Goal: Information Seeking & Learning: Learn about a topic

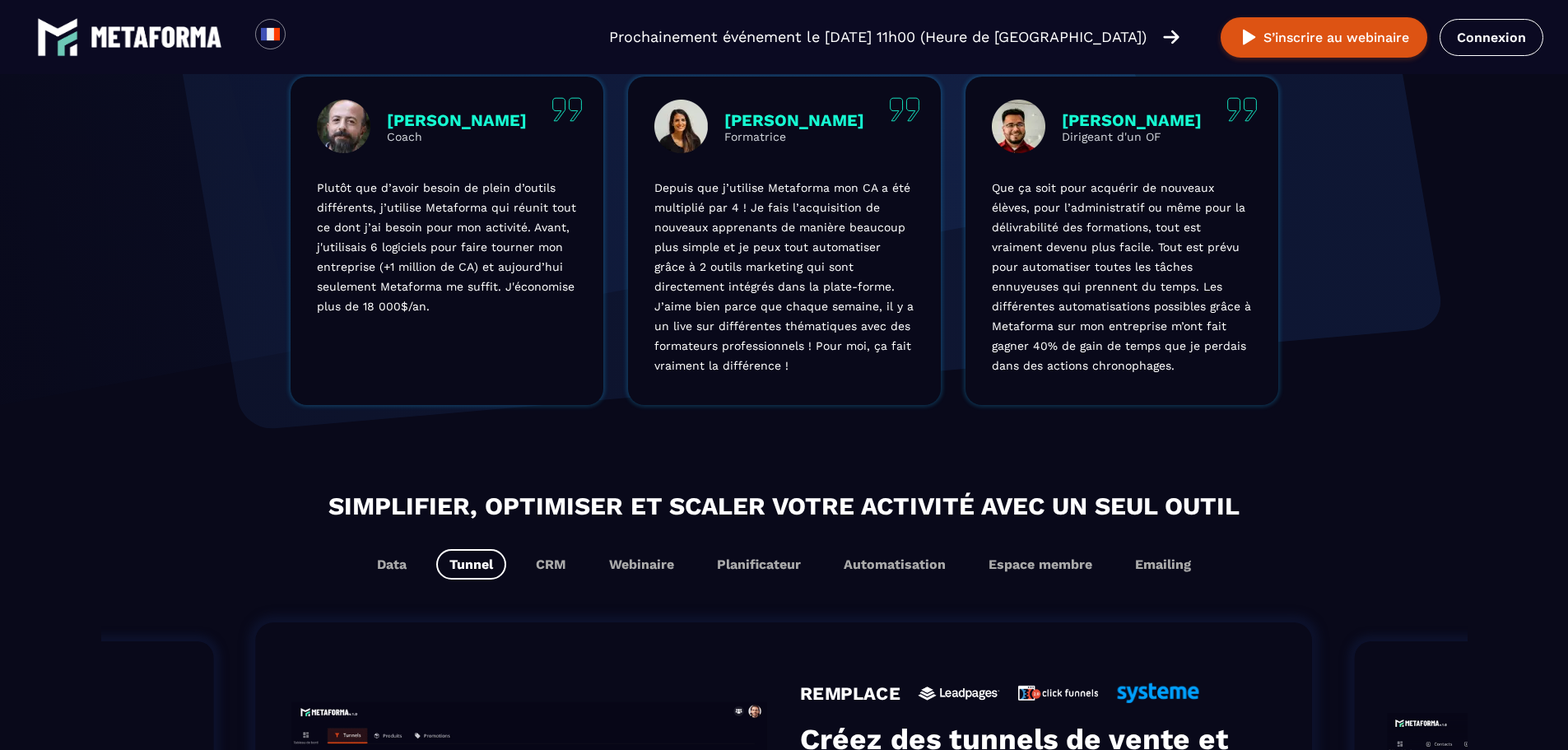
scroll to position [988, 0]
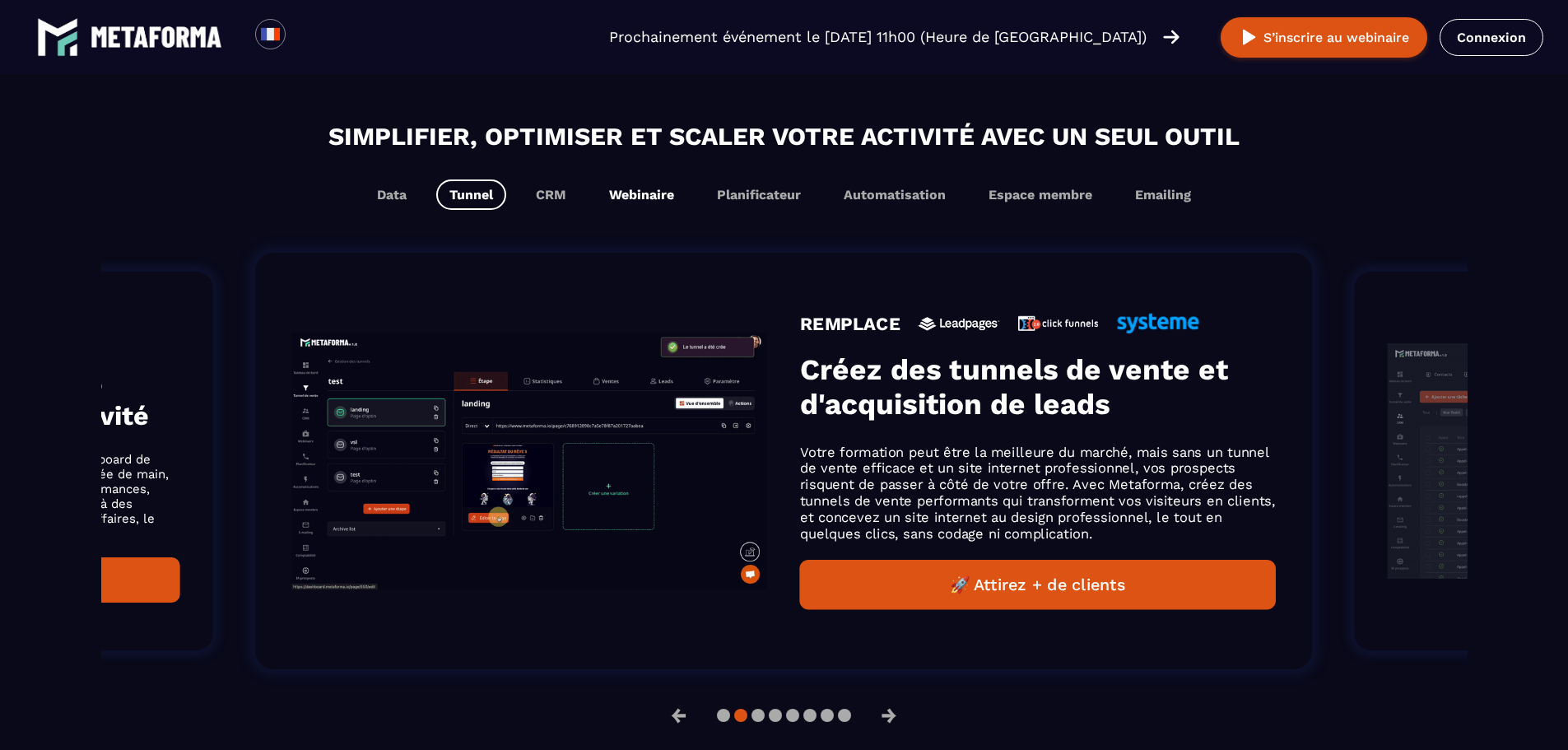
click at [652, 195] on button "Webinaire" at bounding box center [641, 194] width 91 height 30
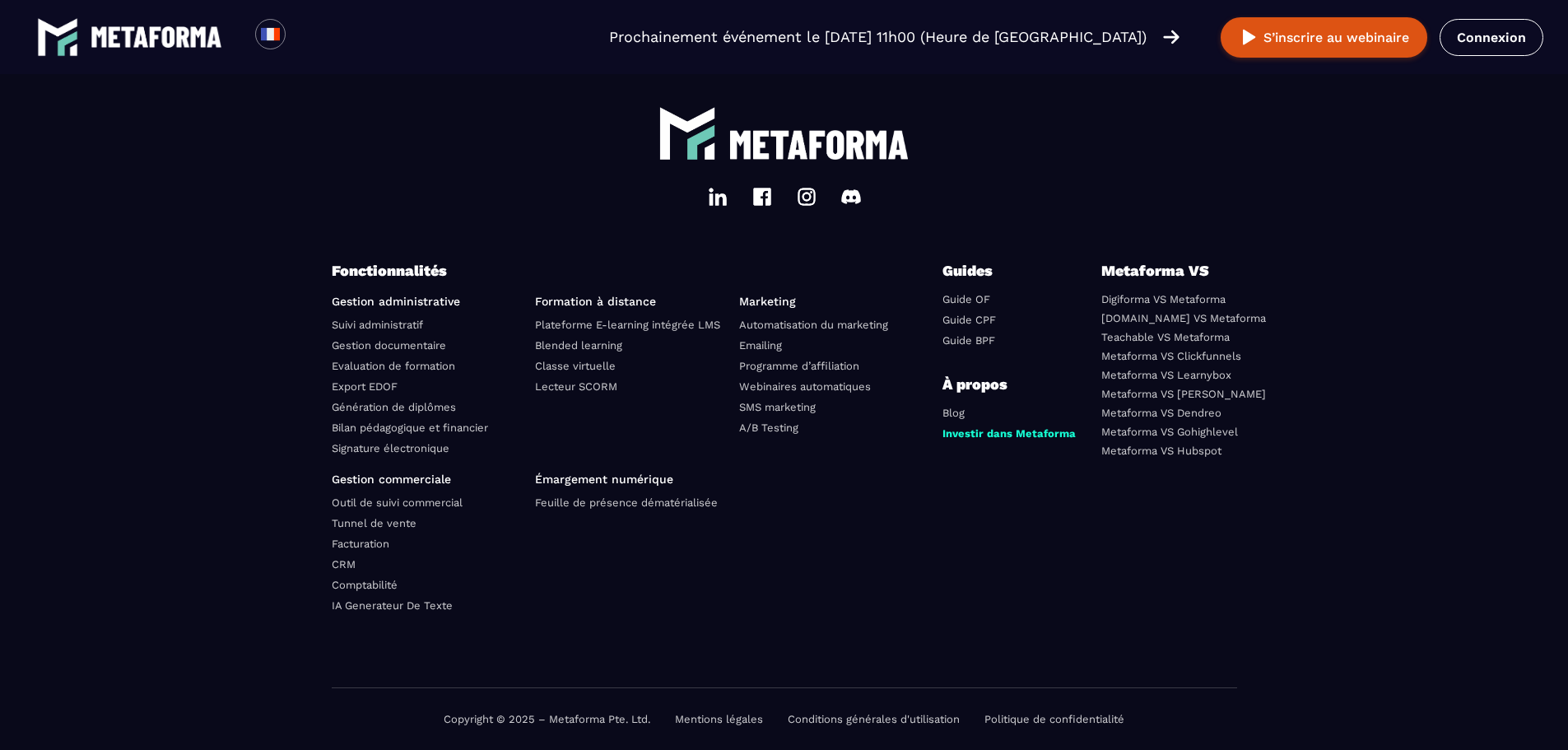
scroll to position [5742, 0]
click at [381, 448] on link "Signature électronique" at bounding box center [390, 449] width 117 height 12
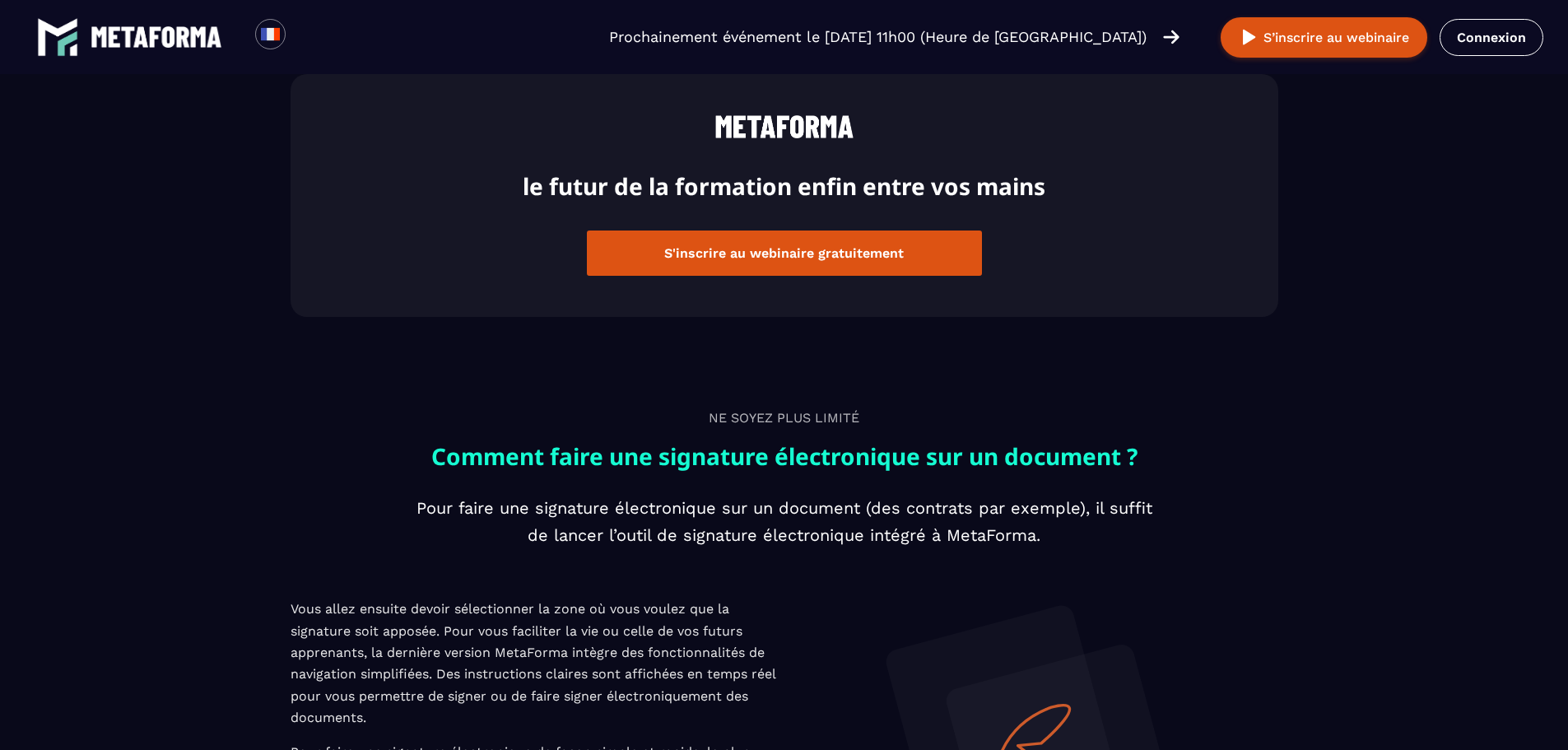
scroll to position [2799, 0]
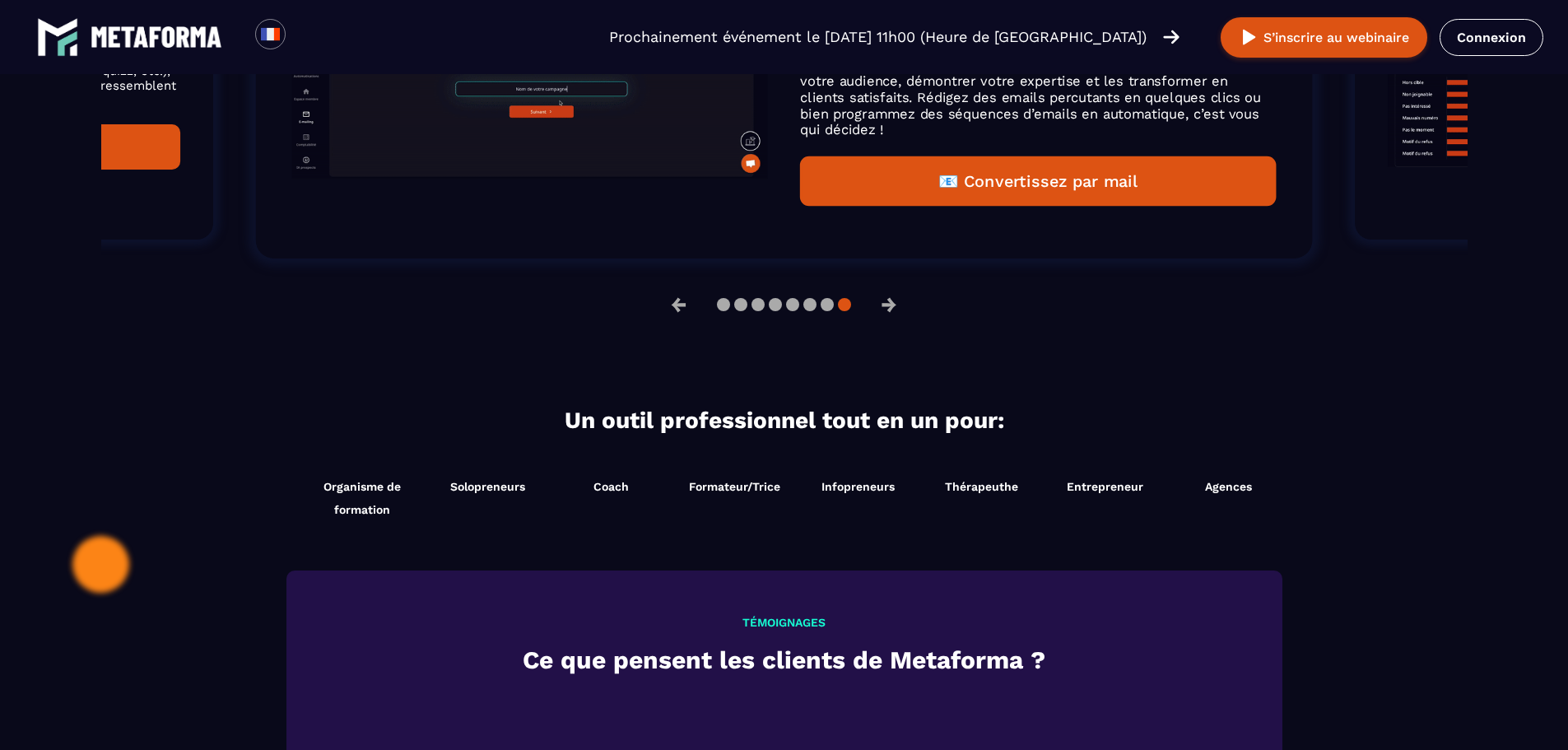
scroll to position [1447, 0]
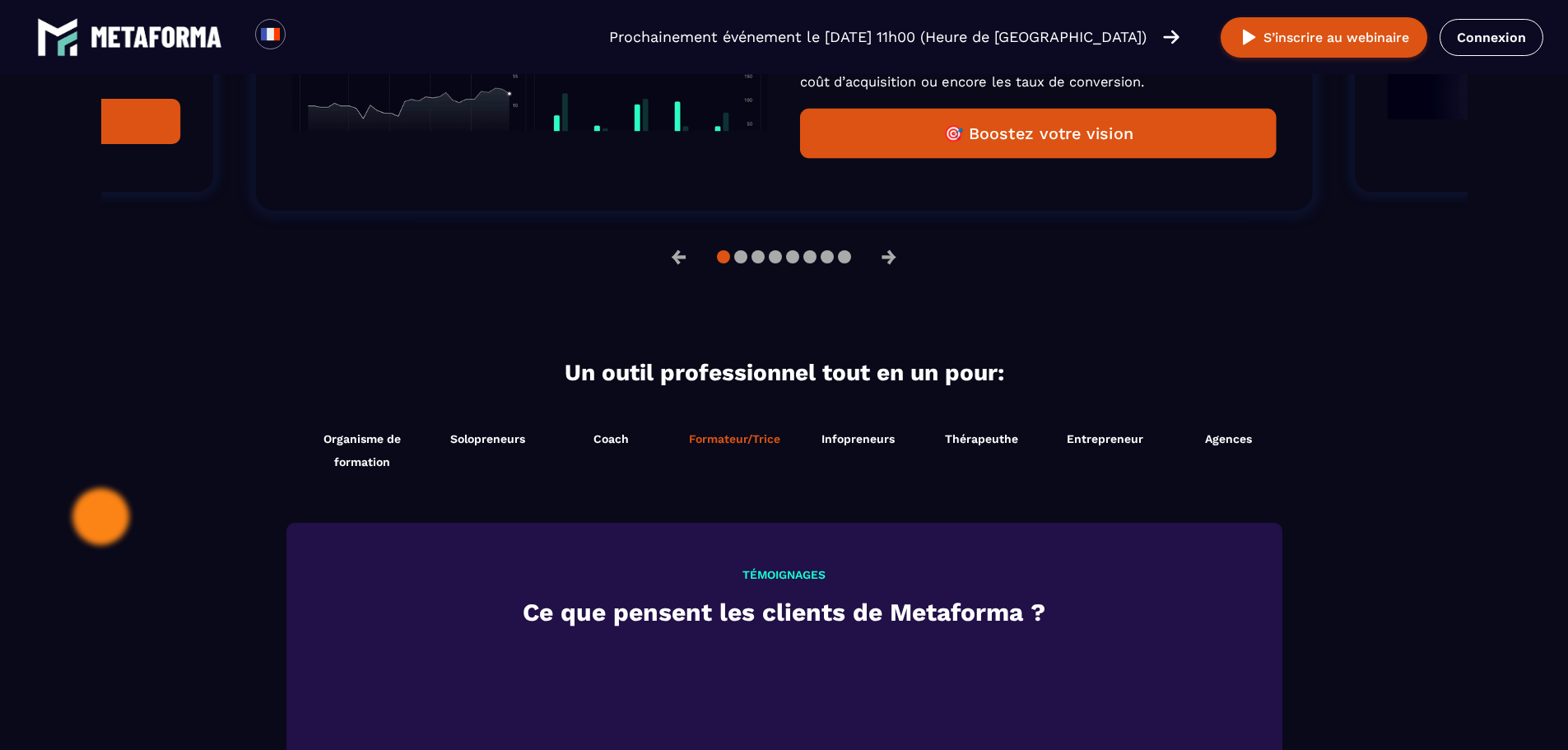
click at [693, 444] on span "Formateur/Trice" at bounding box center [734, 438] width 91 height 13
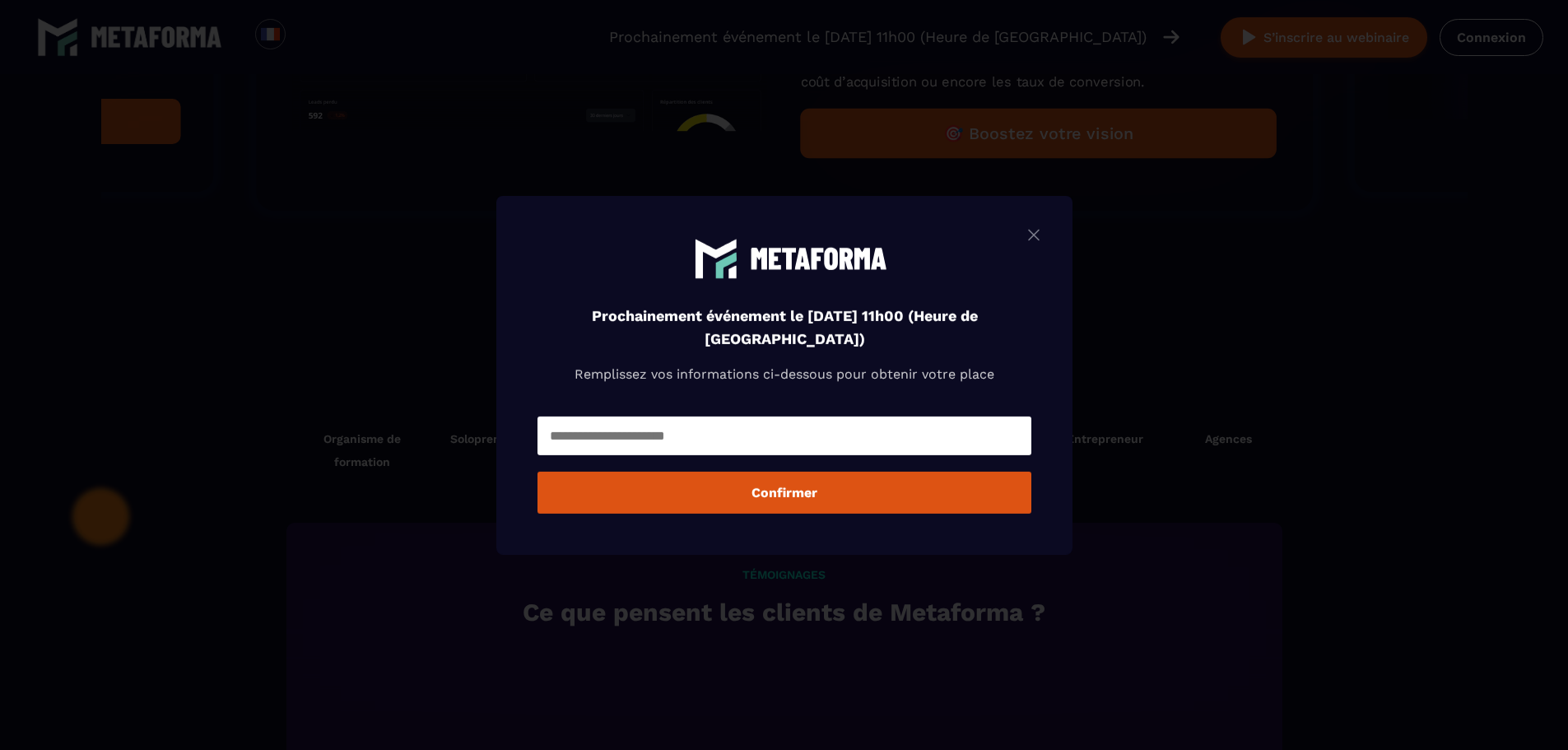
click at [1036, 238] on img "Modal window" at bounding box center [1033, 234] width 19 height 20
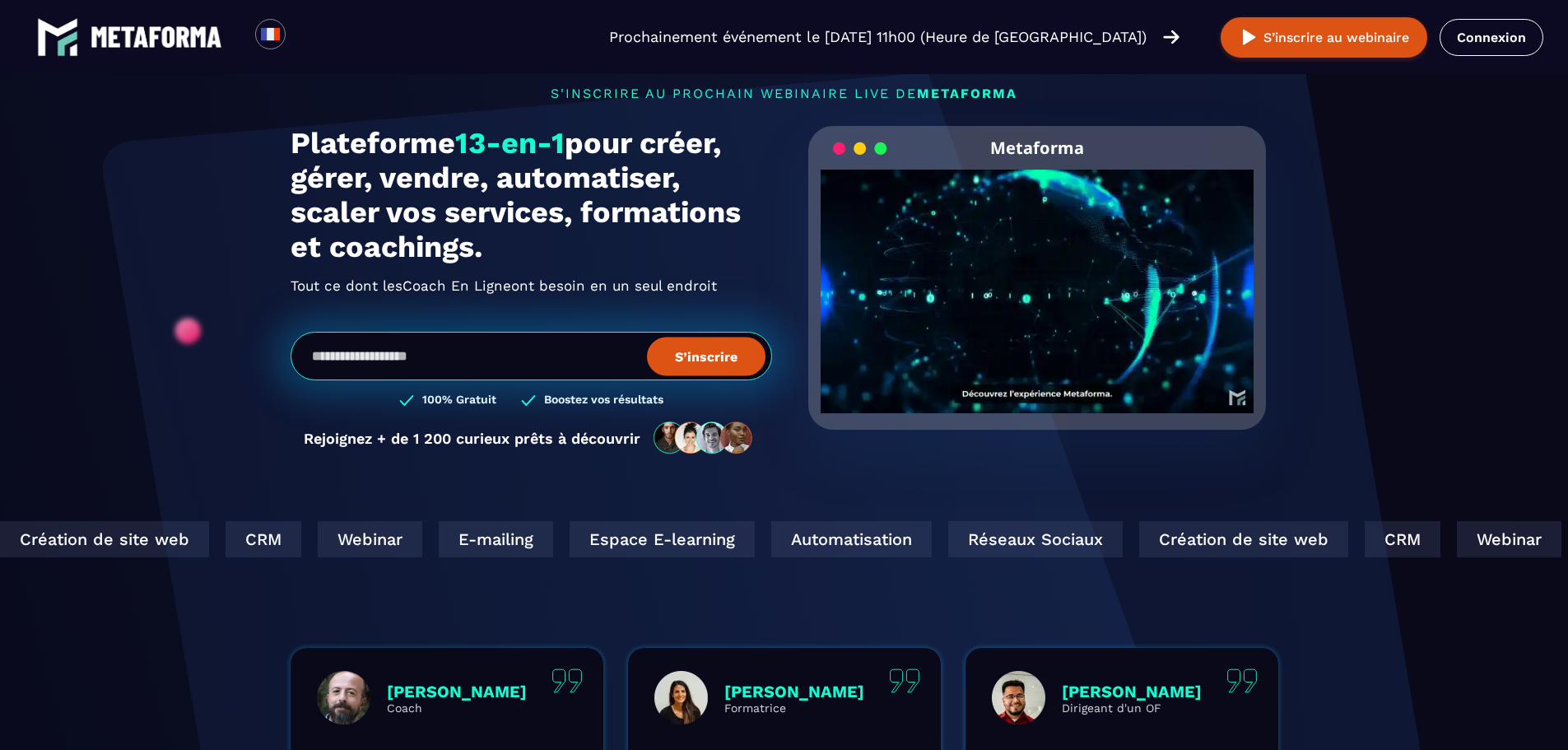
scroll to position [0, 0]
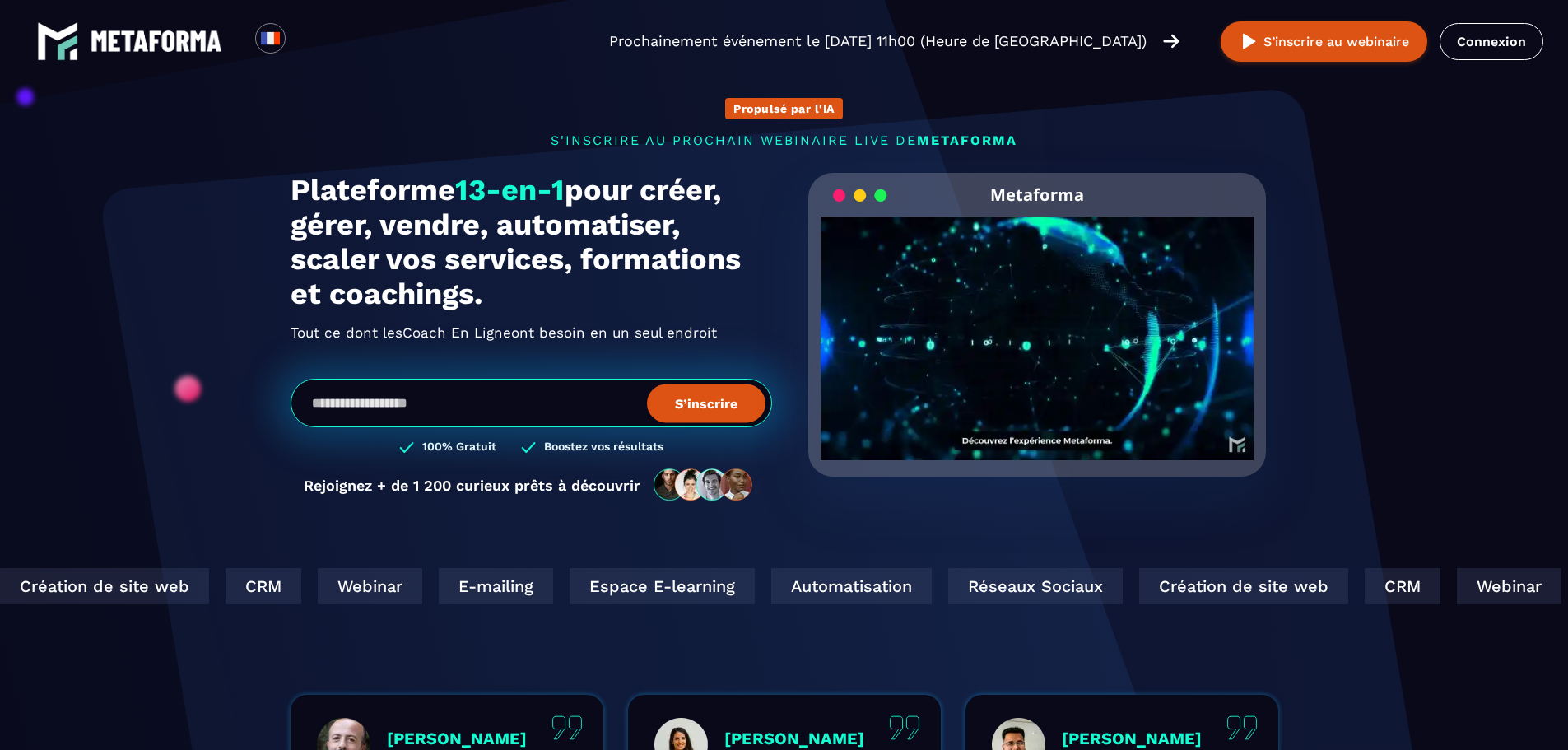
click at [139, 31] on img at bounding box center [156, 41] width 132 height 21
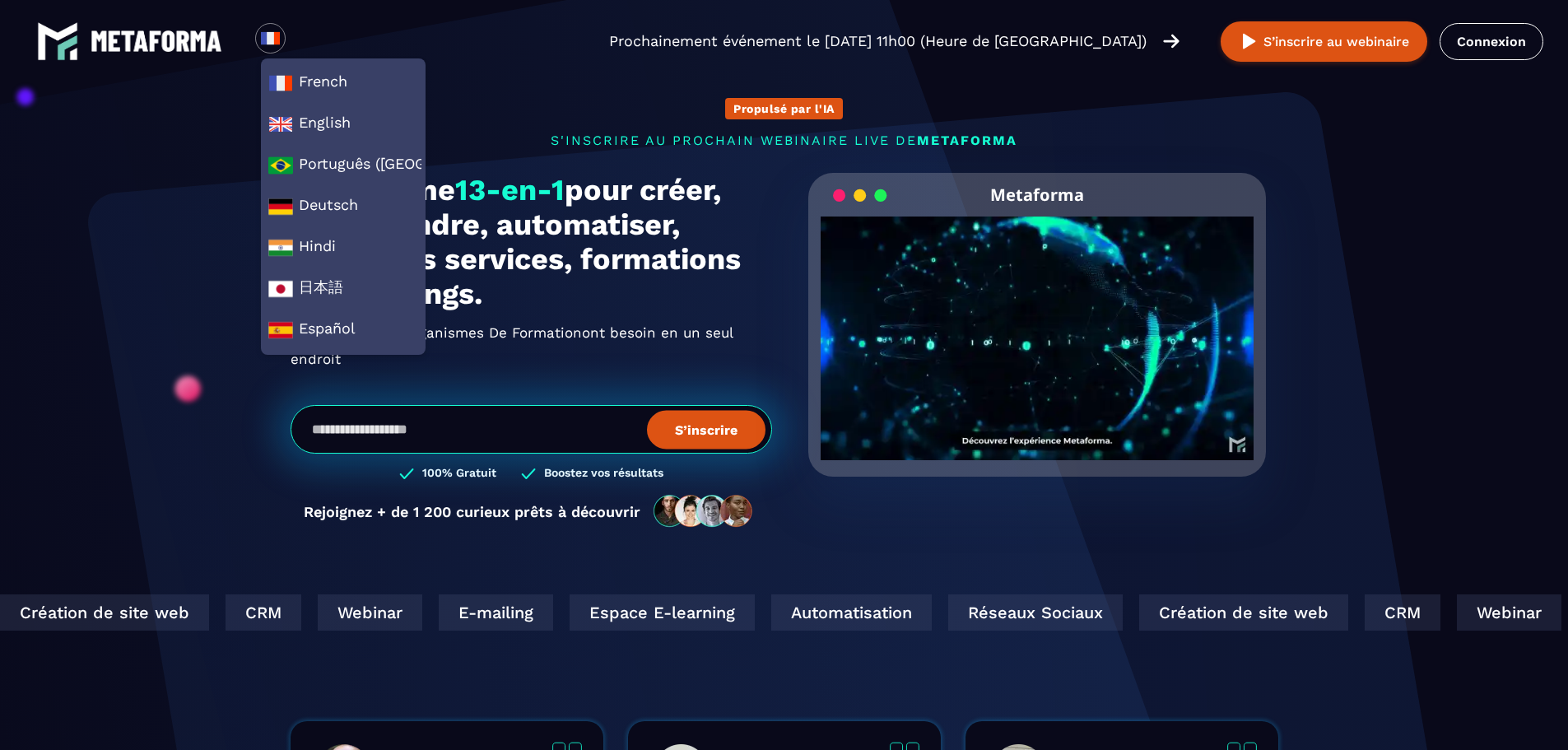
click at [1447, 140] on section "Propulsé par l'IA s'inscrire au prochain webinaire live de METAFORMA Prochainem…" at bounding box center [784, 542] width 1568 height 1083
click at [1063, 332] on video "Your browser does not support the video tag." at bounding box center [1037, 324] width 433 height 216
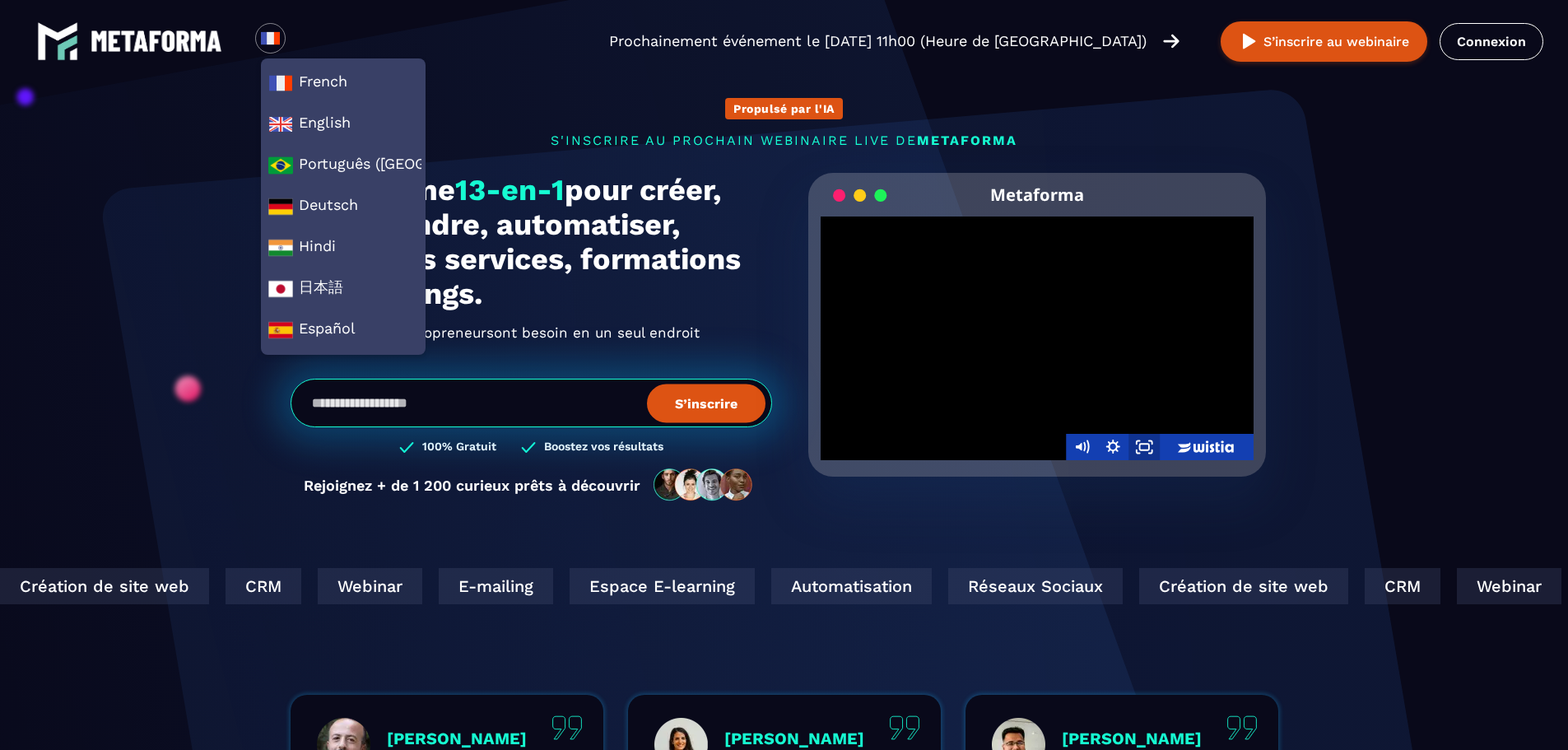
click at [1139, 443] on icon "Fullscreen" at bounding box center [1143, 447] width 31 height 27
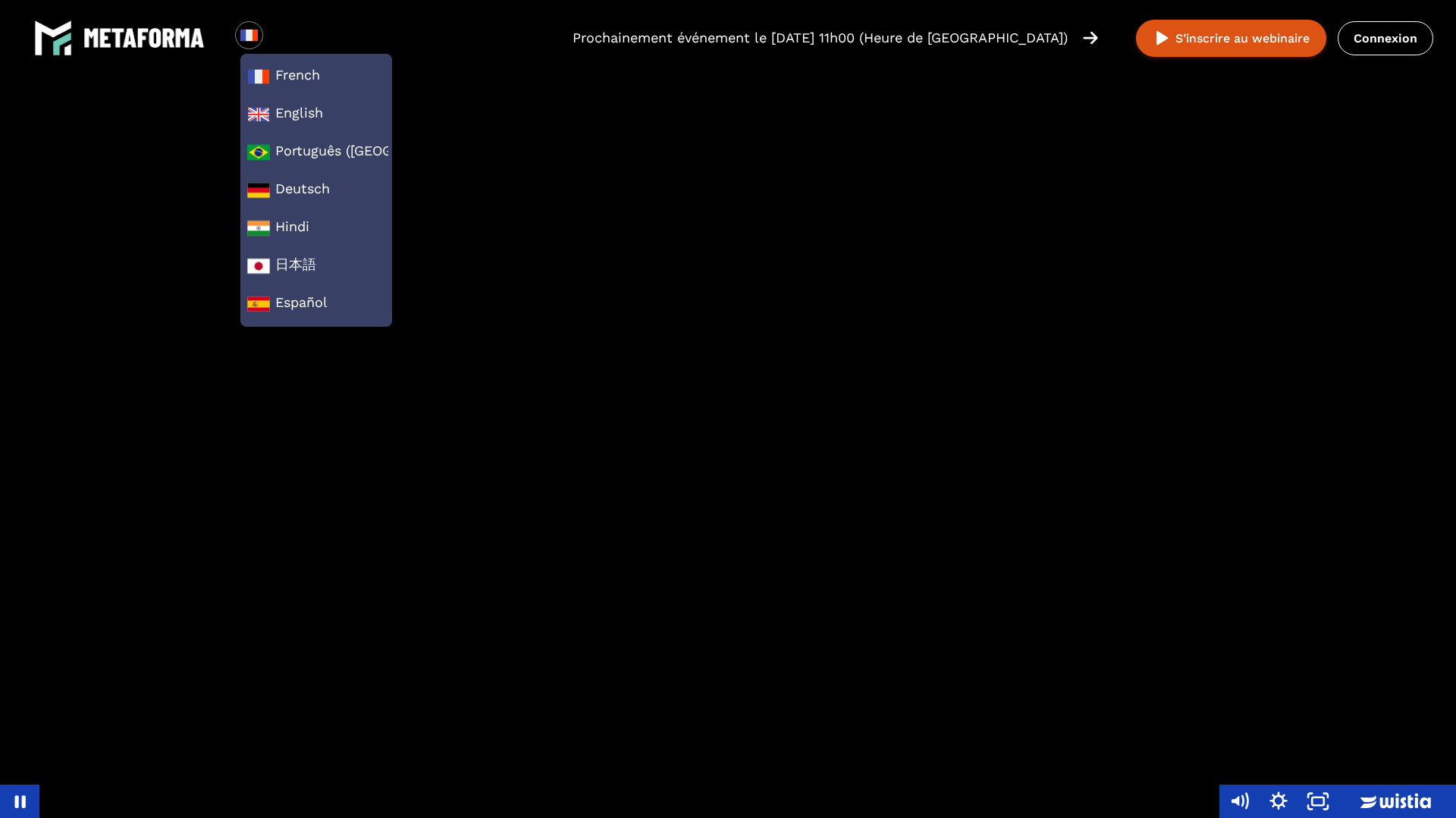
click at [929, 322] on div at bounding box center [728, 409] width 1456 height 818
